Goal: Transaction & Acquisition: Obtain resource

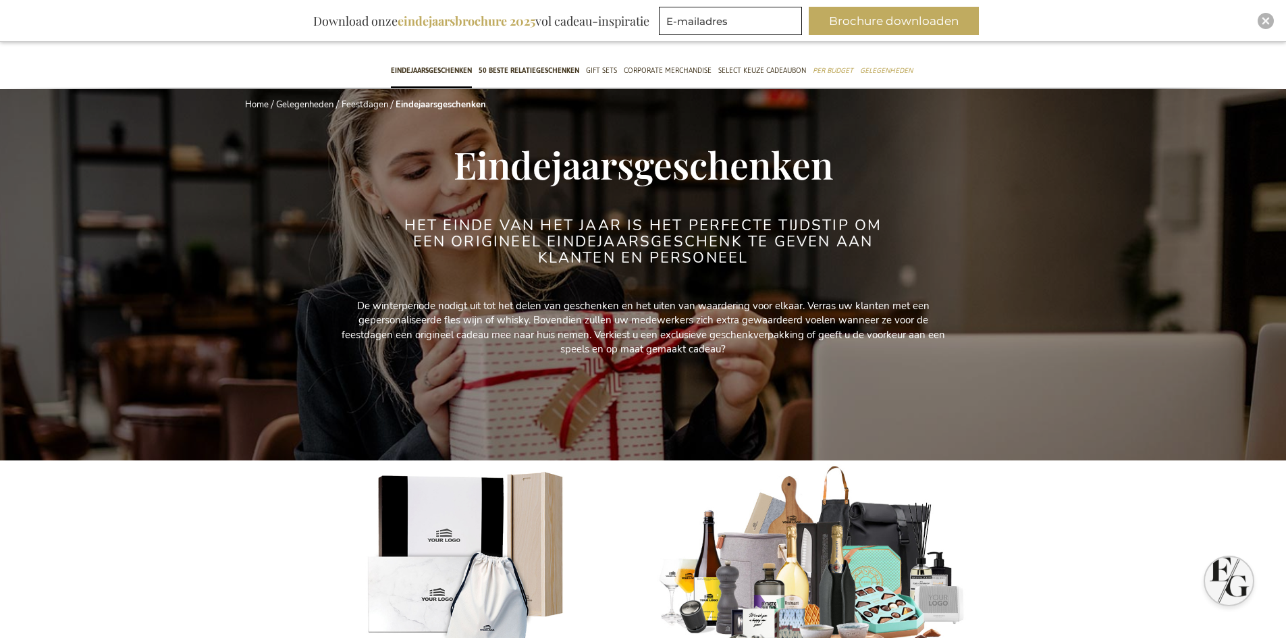
scroll to position [203, 0]
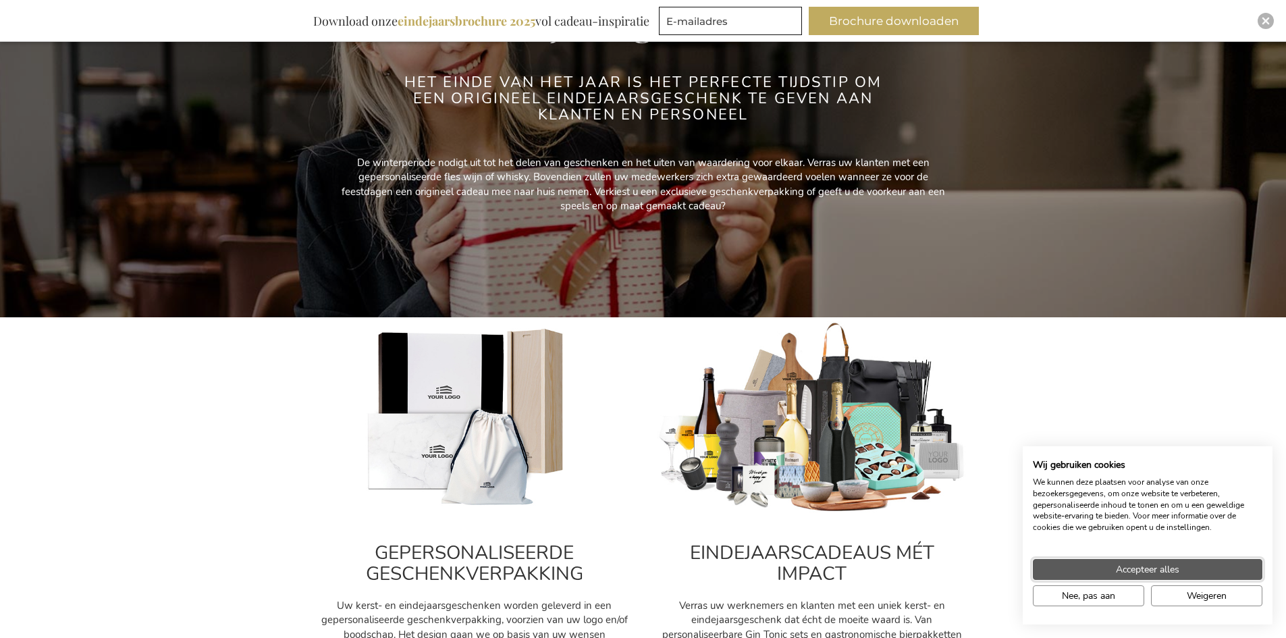
click at [1142, 560] on button "Accepteer alles" at bounding box center [1148, 569] width 230 height 21
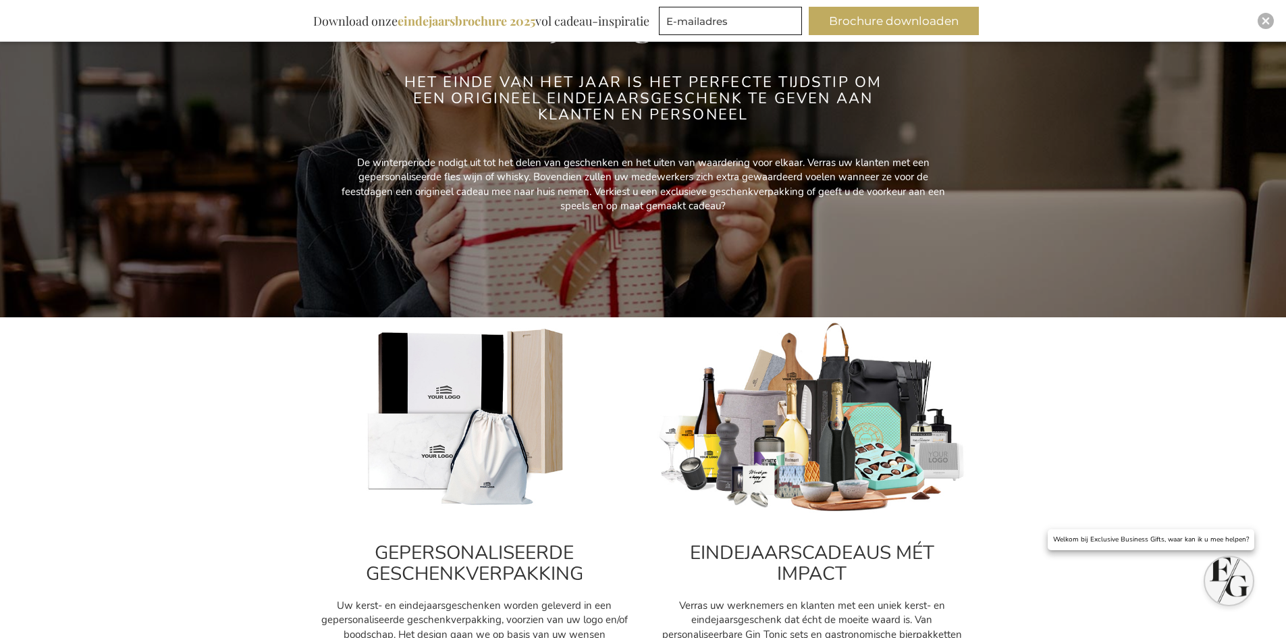
click at [830, 455] on img at bounding box center [812, 418] width 311 height 194
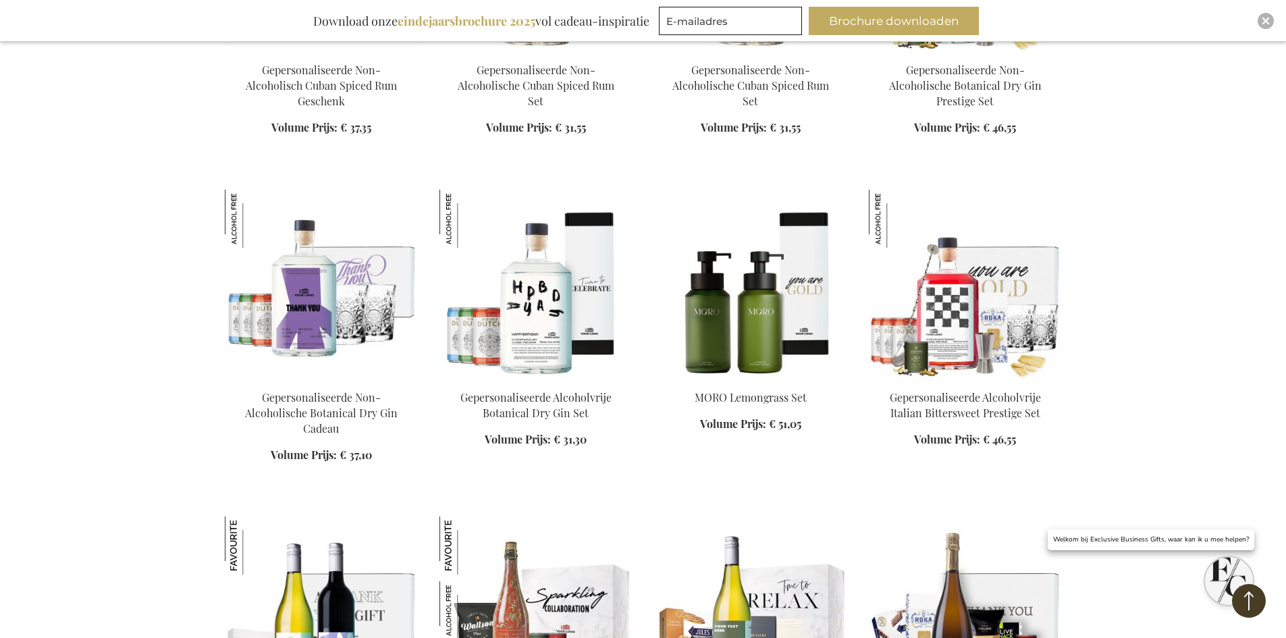
scroll to position [1485, 0]
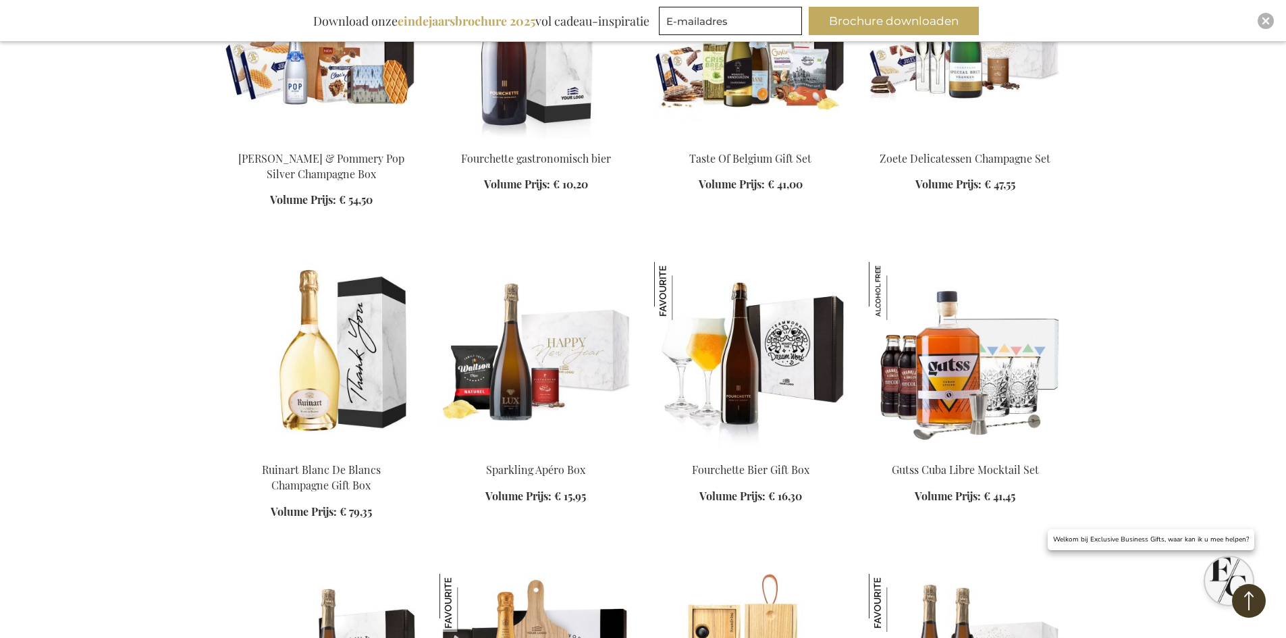
scroll to position [2768, 0]
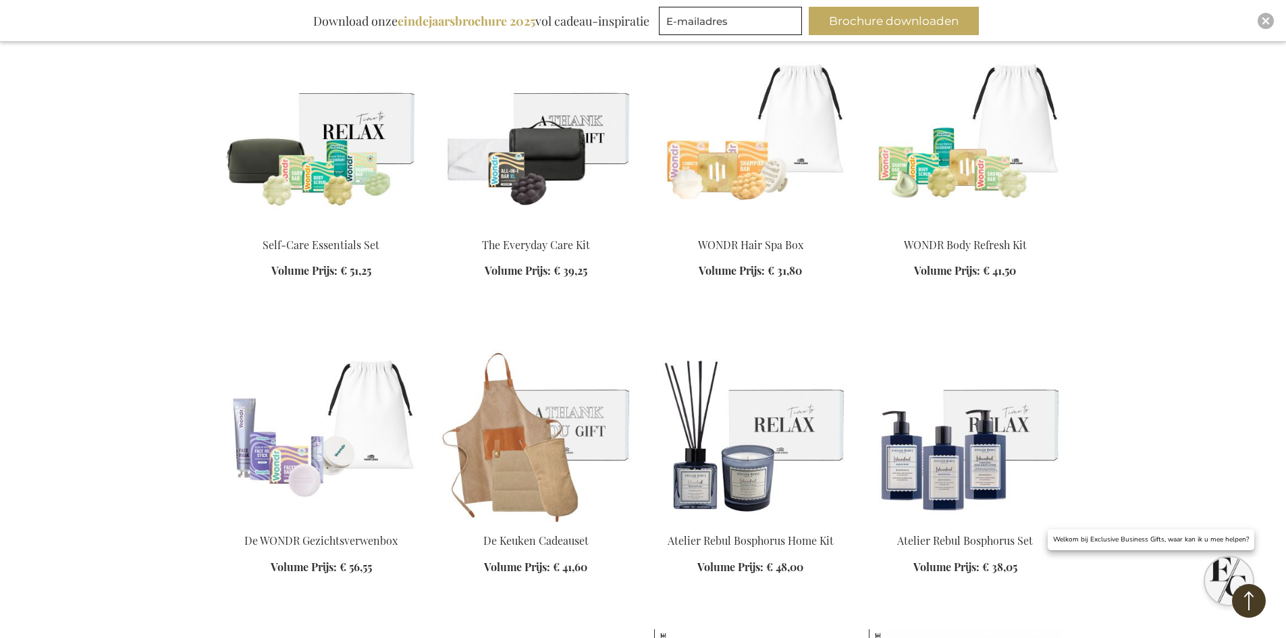
scroll to position [6347, 0]
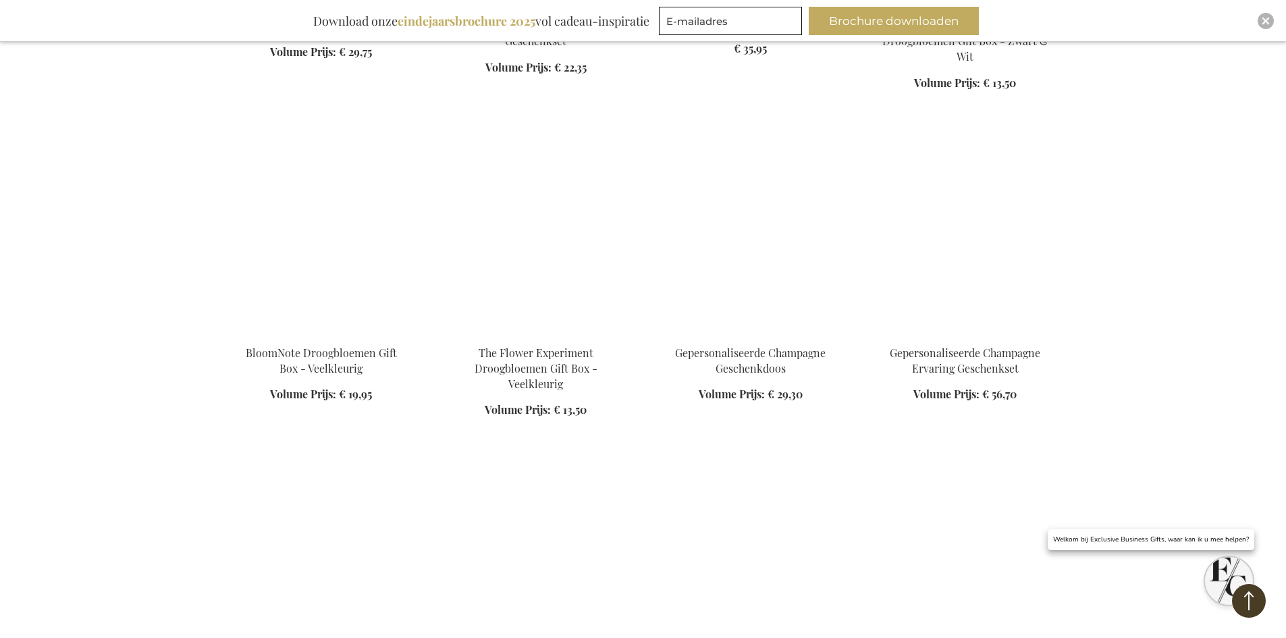
scroll to position [7495, 0]
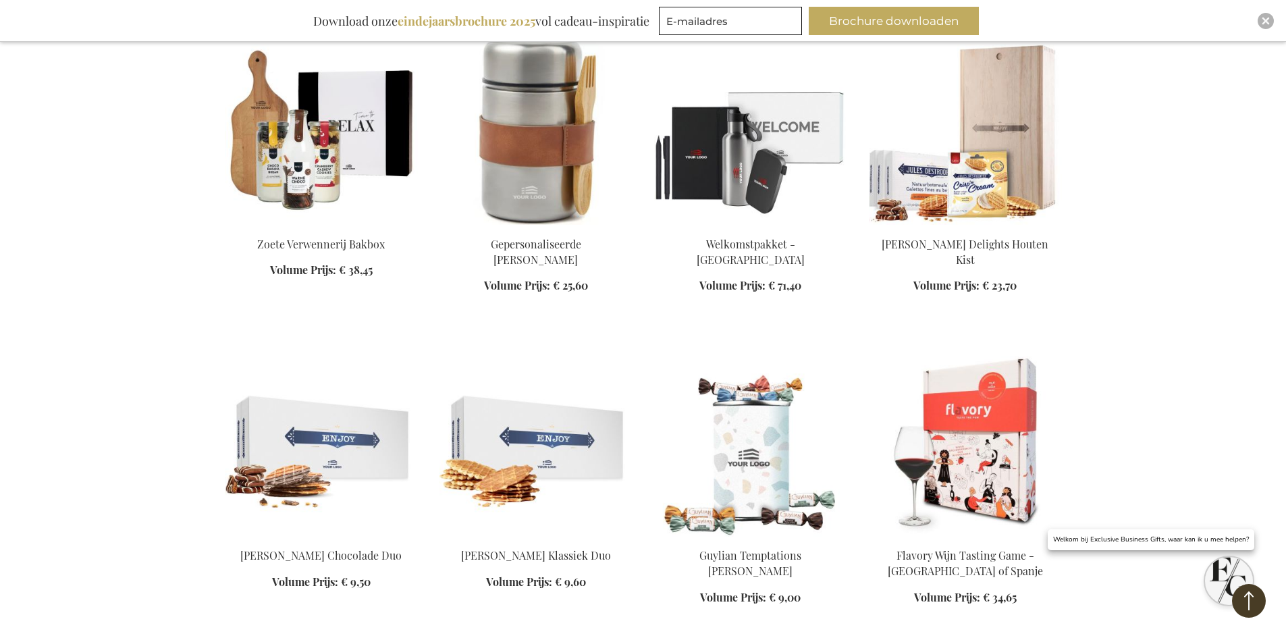
scroll to position [8170, 0]
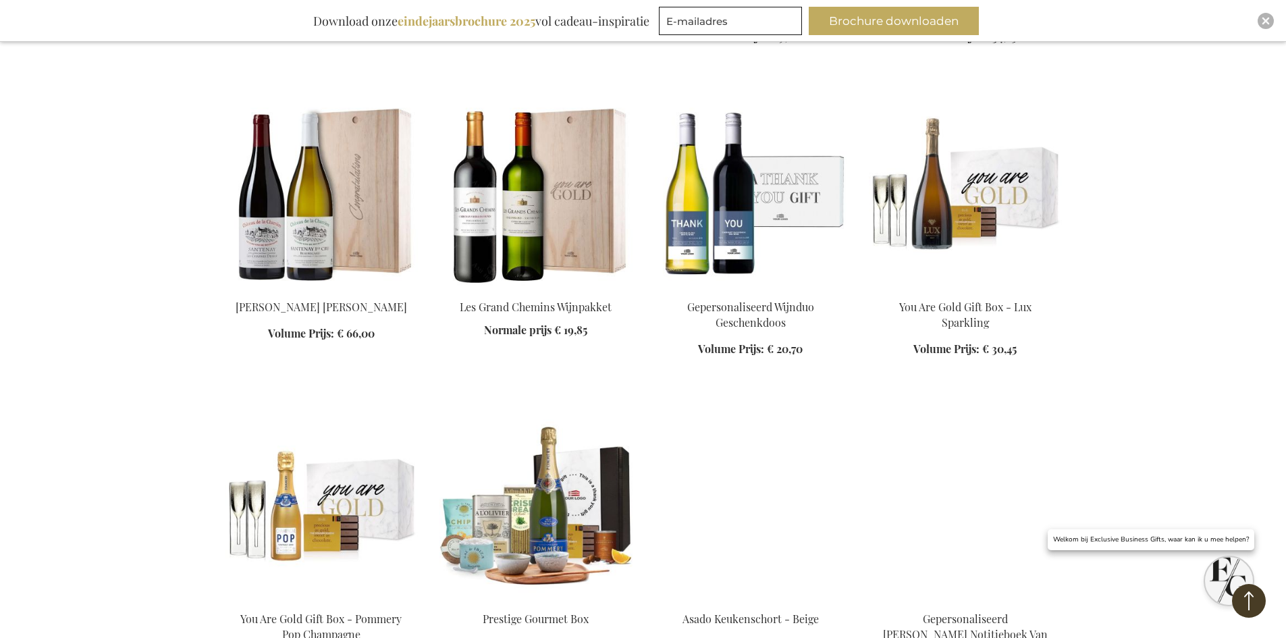
scroll to position [8778, 0]
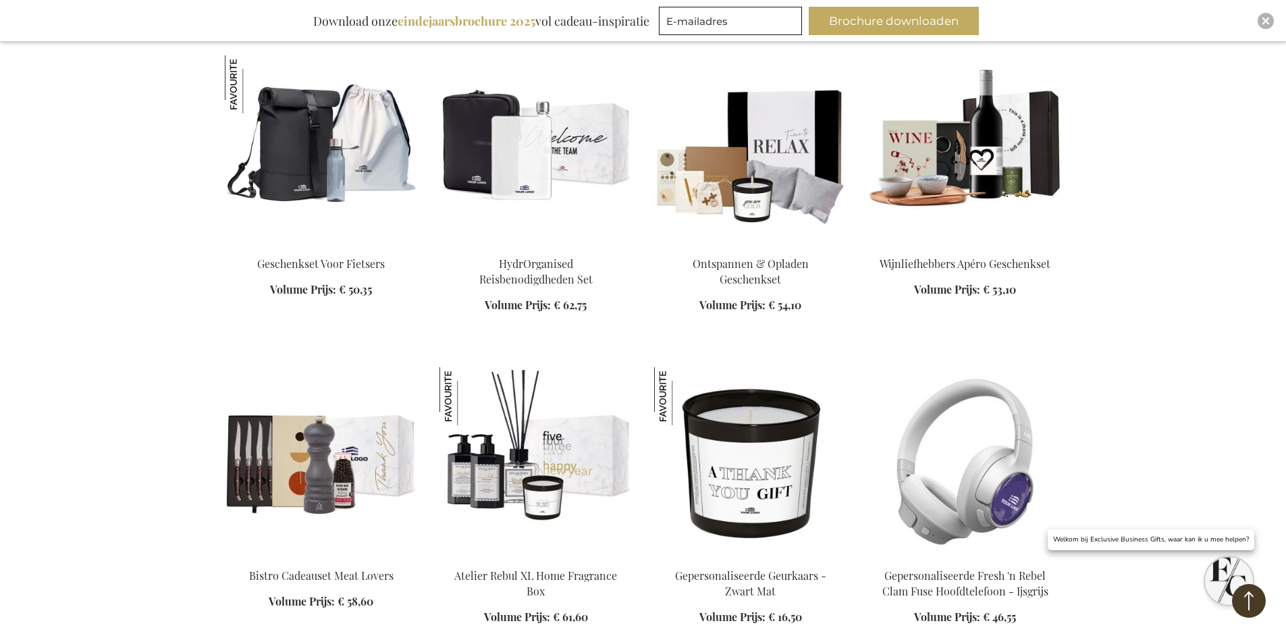
scroll to position [9723, 0]
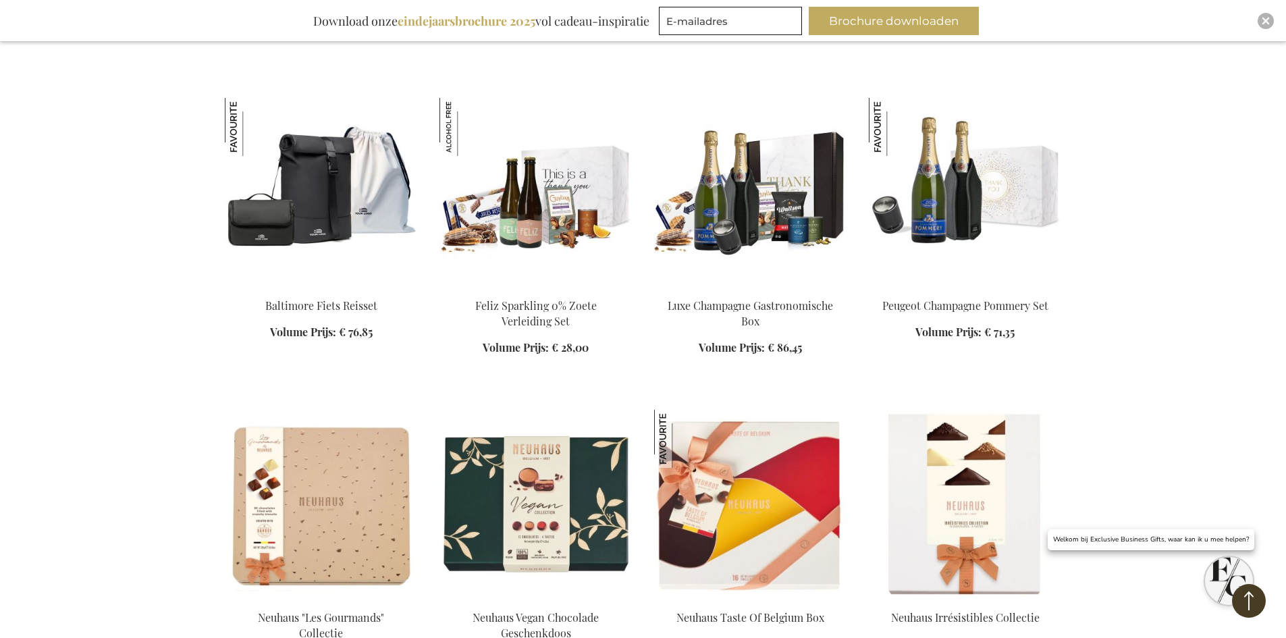
scroll to position [10601, 0]
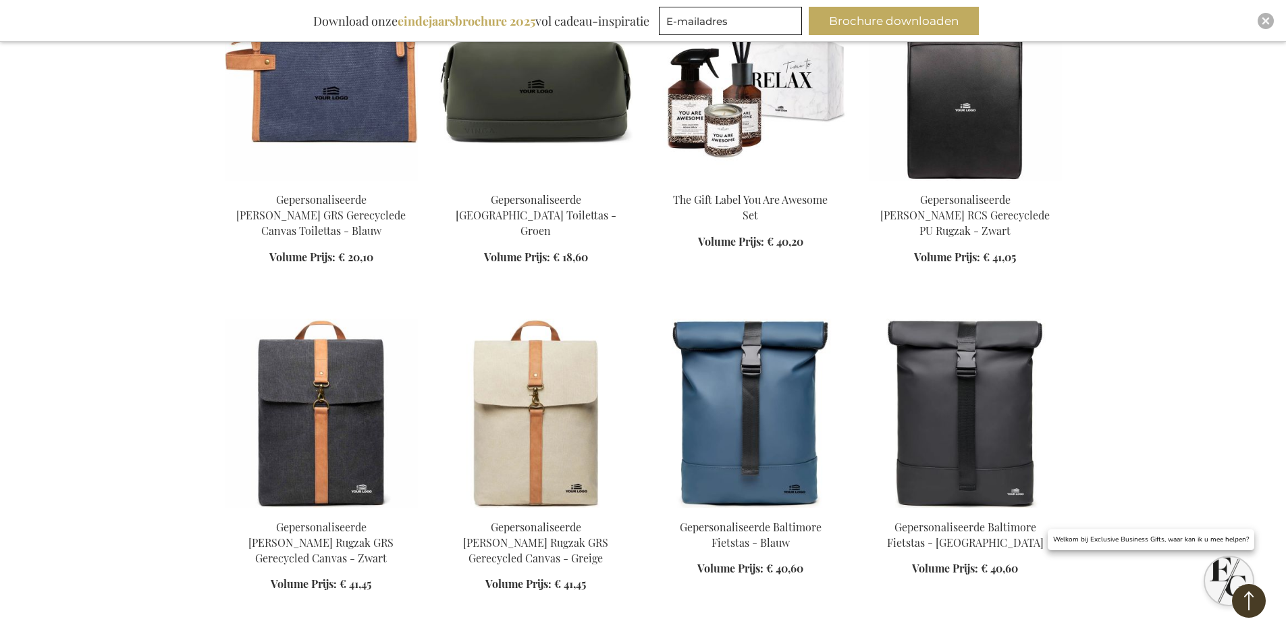
scroll to position [12964, 0]
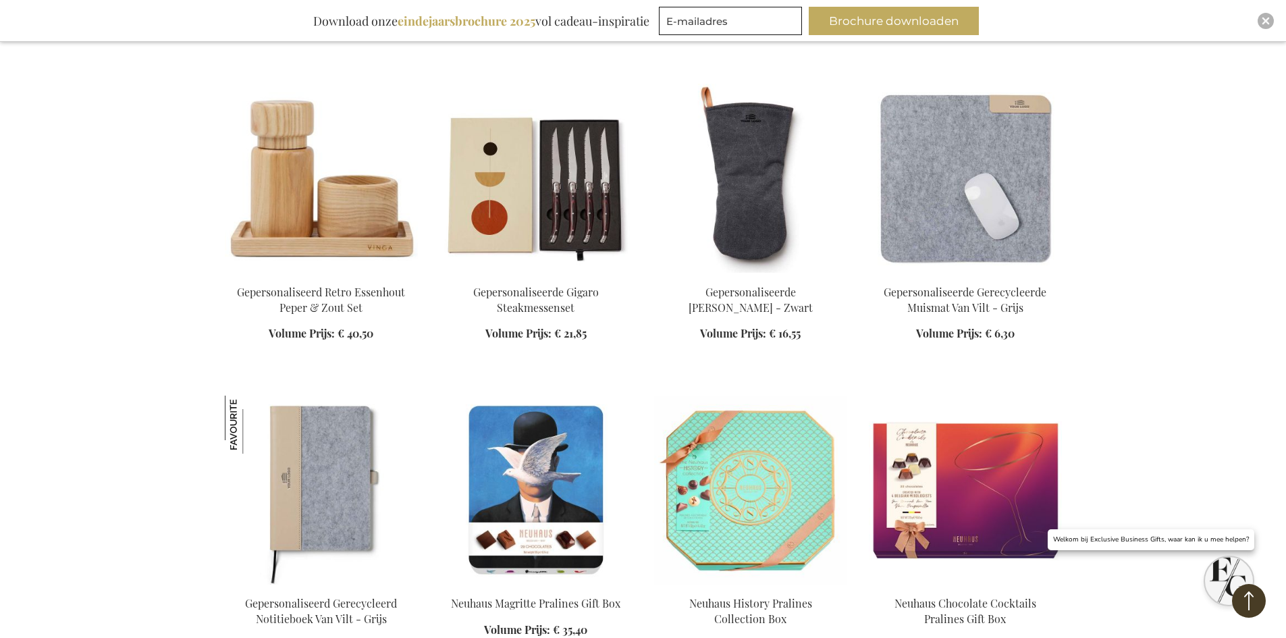
scroll to position [13774, 0]
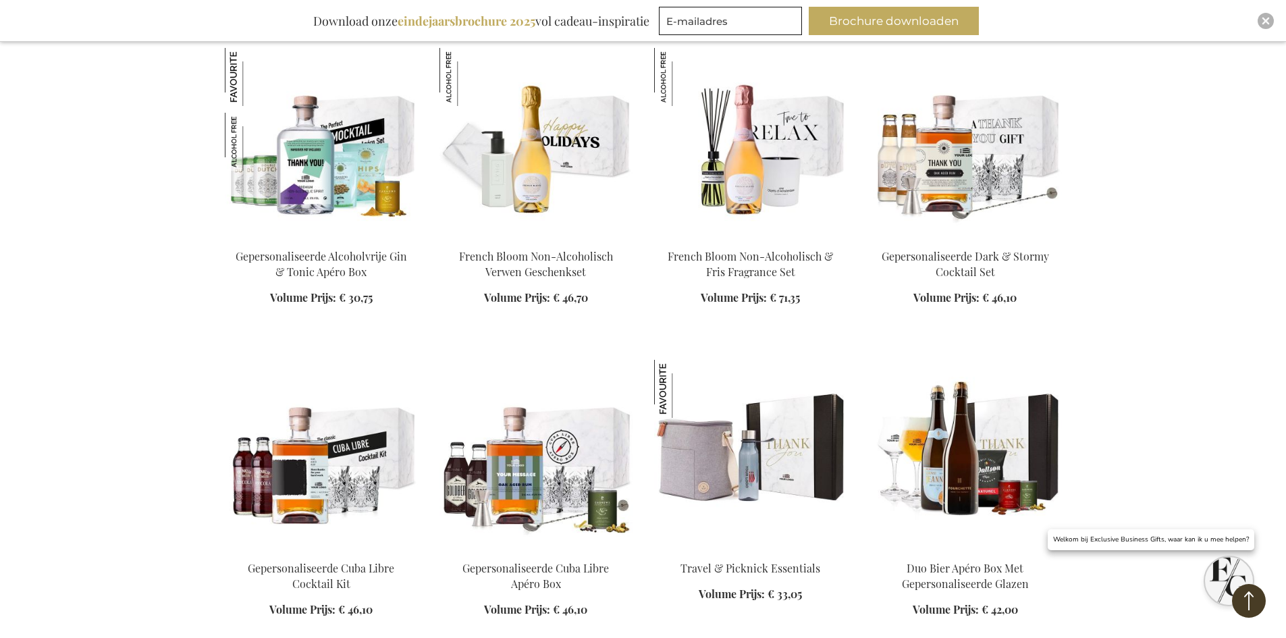
scroll to position [15057, 0]
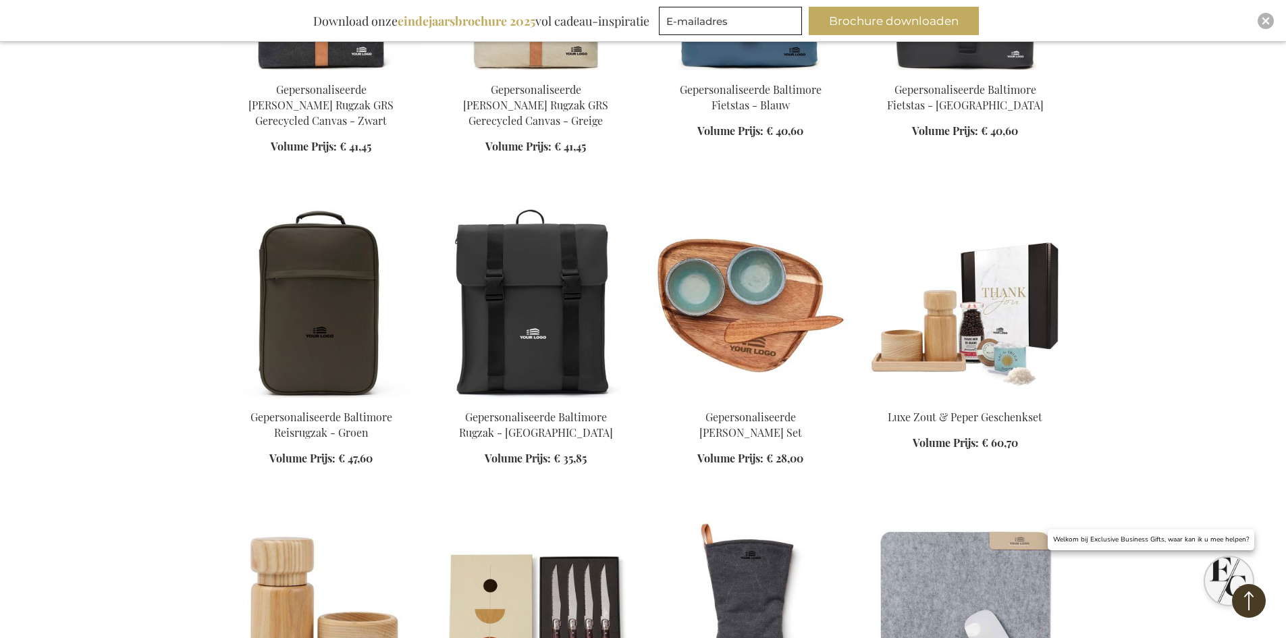
scroll to position [13301, 0]
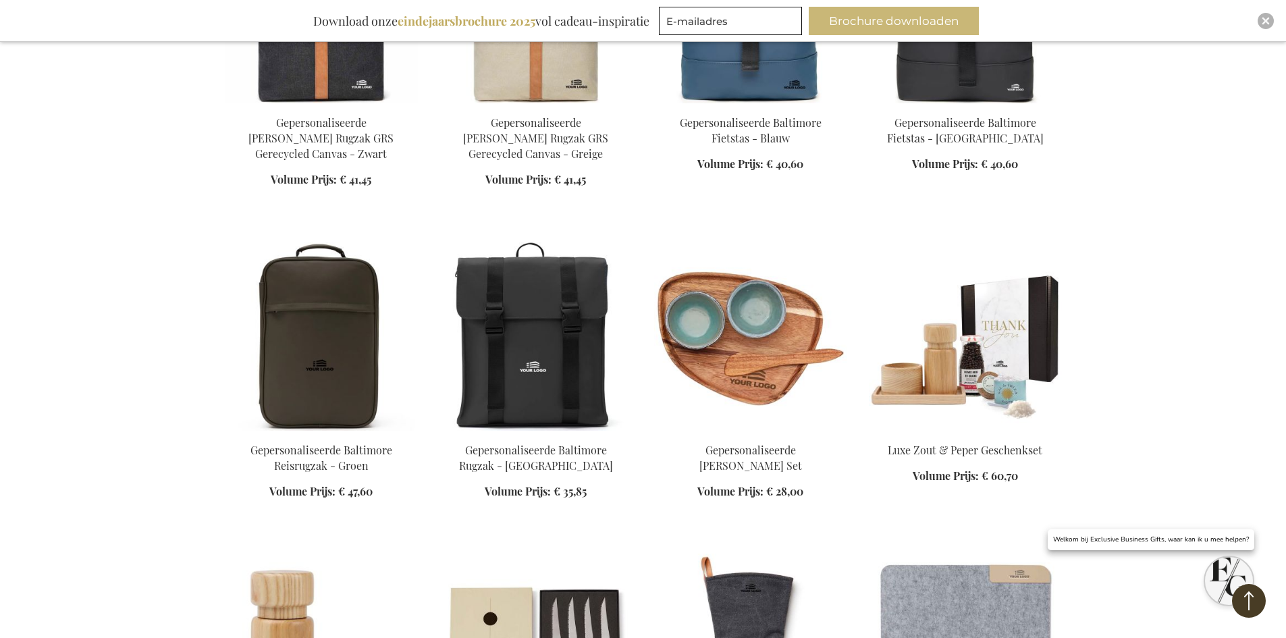
click at [868, 25] on button "Brochure downloaden" at bounding box center [894, 21] width 170 height 28
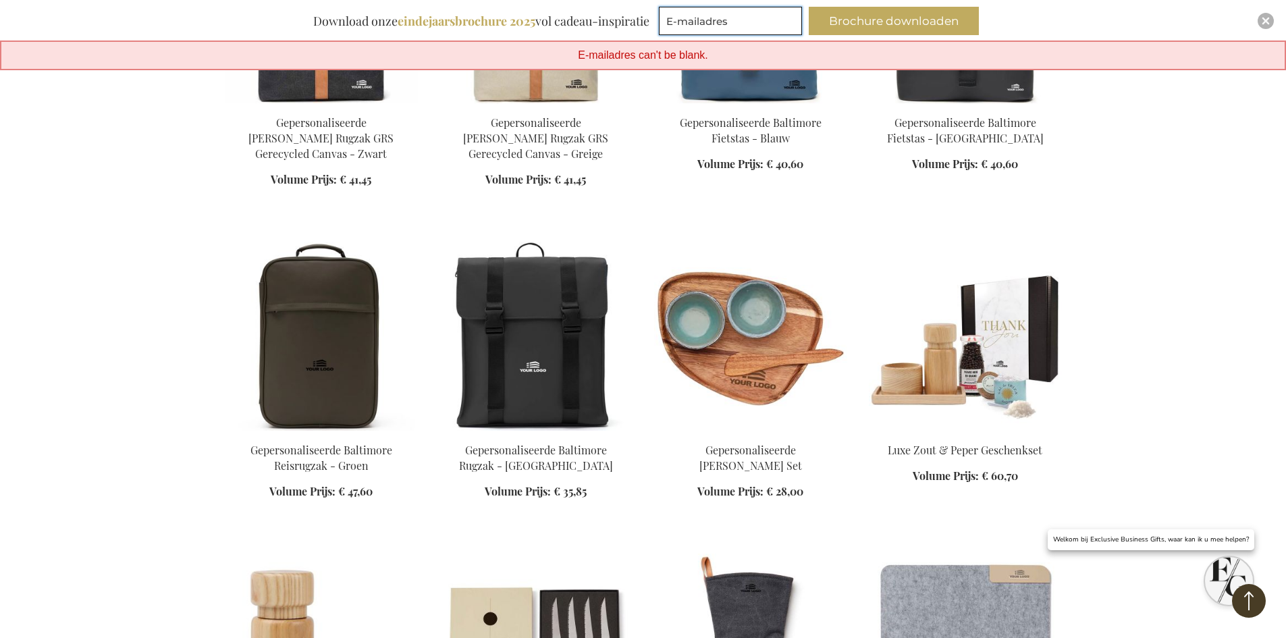
click at [763, 20] on input "E-mailadres" at bounding box center [730, 21] width 143 height 28
type input "[EMAIL_ADDRESS][DOMAIN_NAME]"
click at [860, 28] on button "Brochure downloaden" at bounding box center [894, 21] width 170 height 28
